Goal: Transaction & Acquisition: Book appointment/travel/reservation

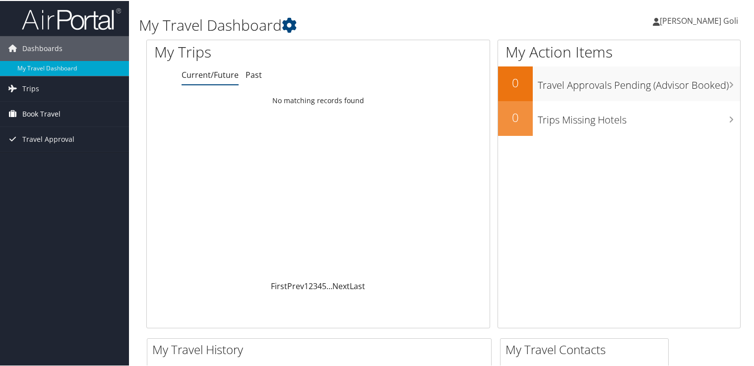
click at [43, 109] on span "Book Travel" at bounding box center [41, 113] width 38 height 25
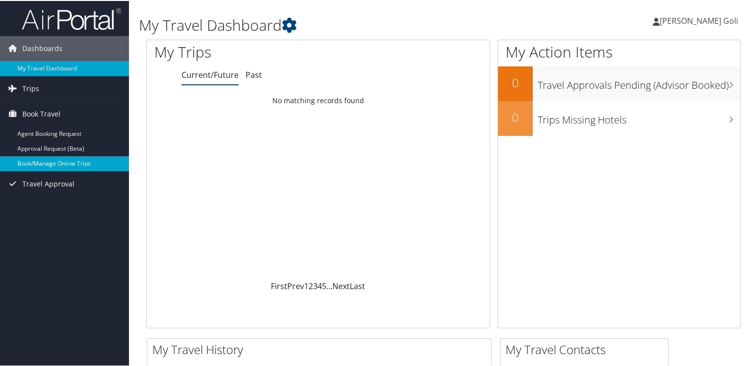
click at [63, 162] on link "Book/Manage Online Trips" at bounding box center [64, 162] width 129 height 15
